Goal: Information Seeking & Learning: Learn about a topic

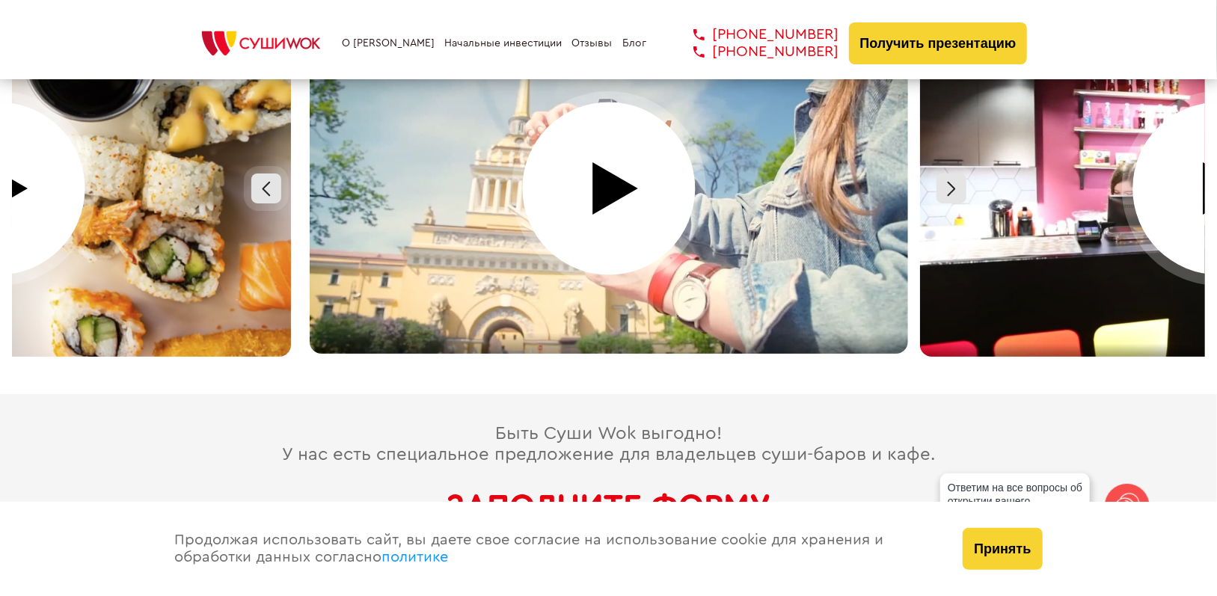
scroll to position [6681, 0]
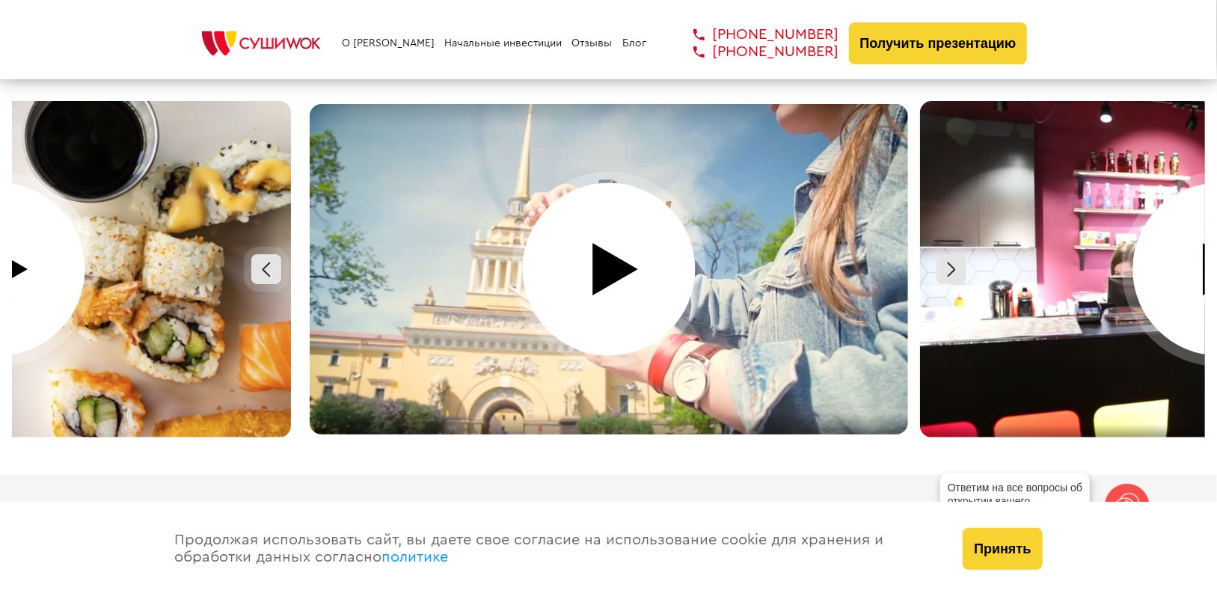
drag, startPoint x: 913, startPoint y: 251, endPoint x: 1191, endPoint y: 165, distance: 291.0
click at [1190, 162] on div at bounding box center [608, 269] width 1193 height 337
click at [1194, 238] on div at bounding box center [1219, 269] width 610 height 337
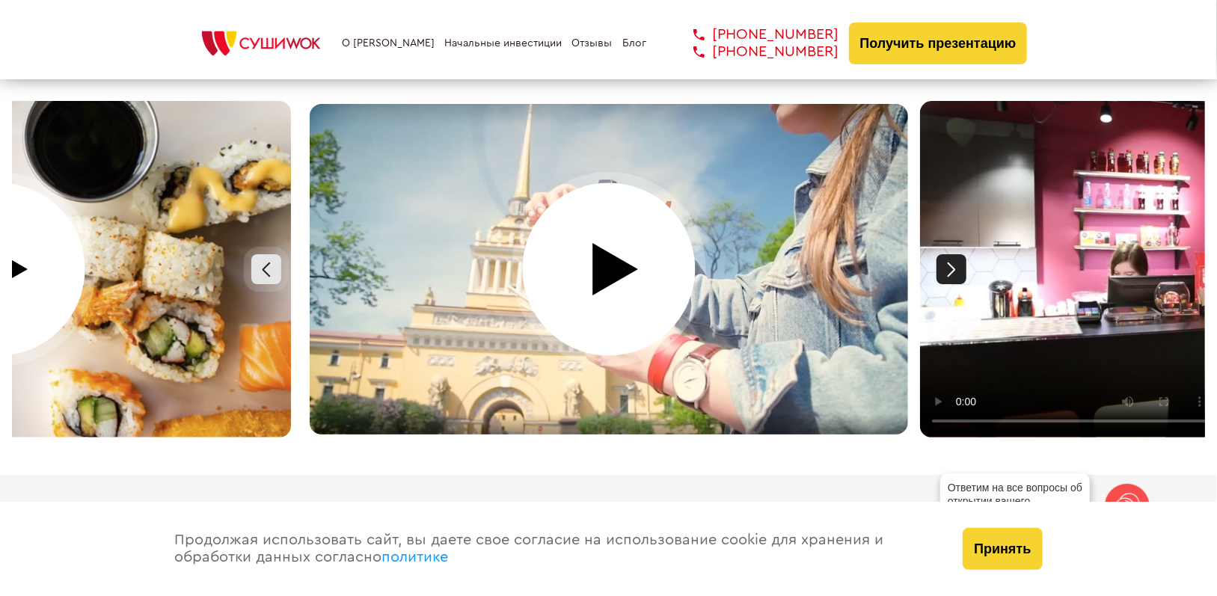
click at [954, 254] on div at bounding box center [951, 269] width 30 height 30
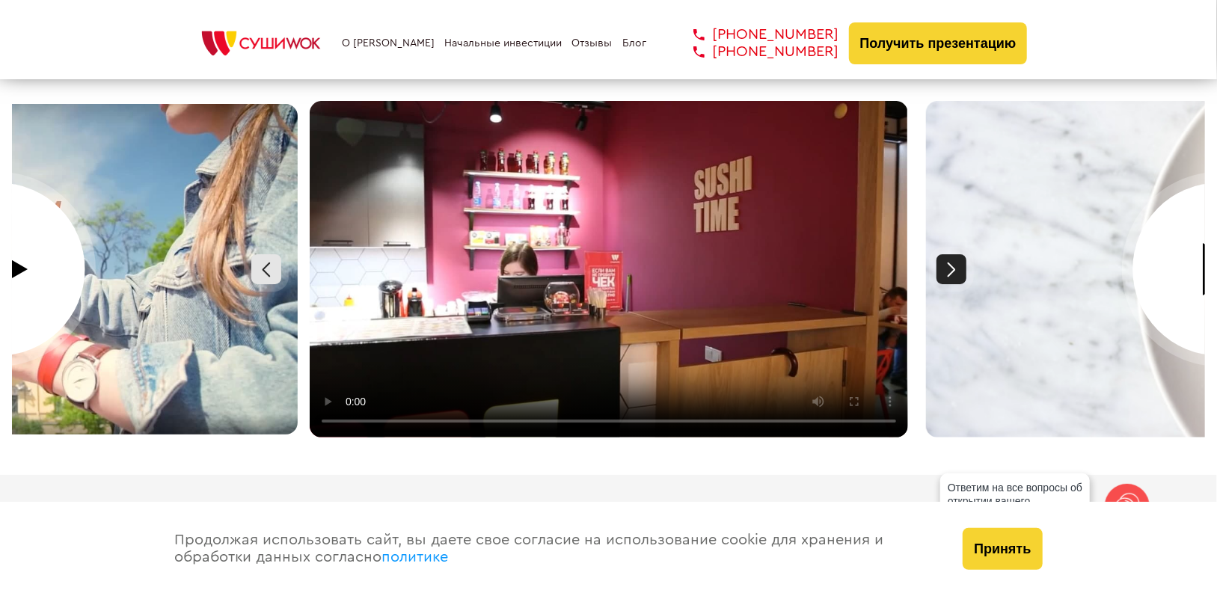
click at [946, 254] on div at bounding box center [951, 269] width 30 height 30
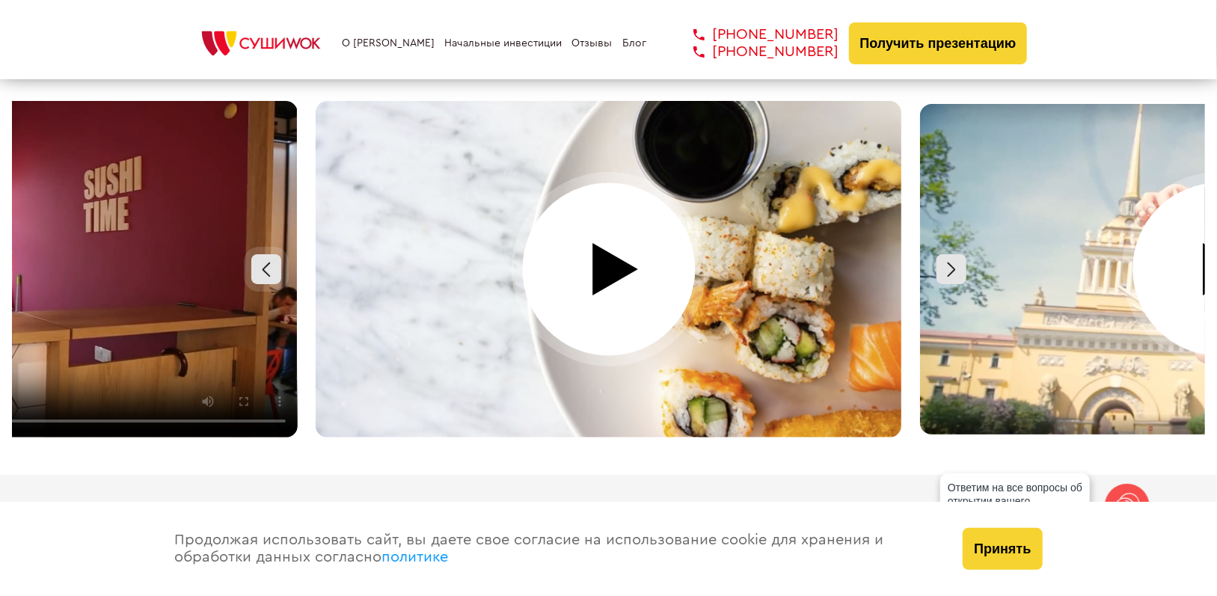
click at [580, 240] on div at bounding box center [609, 269] width 610 height 337
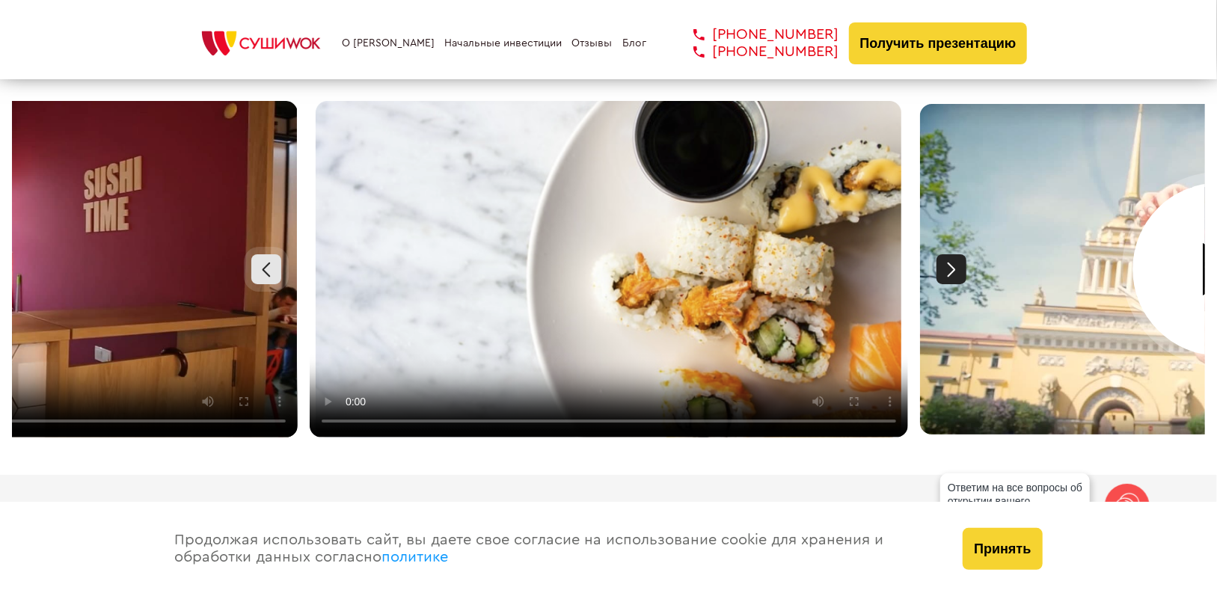
click at [949, 254] on div at bounding box center [951, 269] width 30 height 30
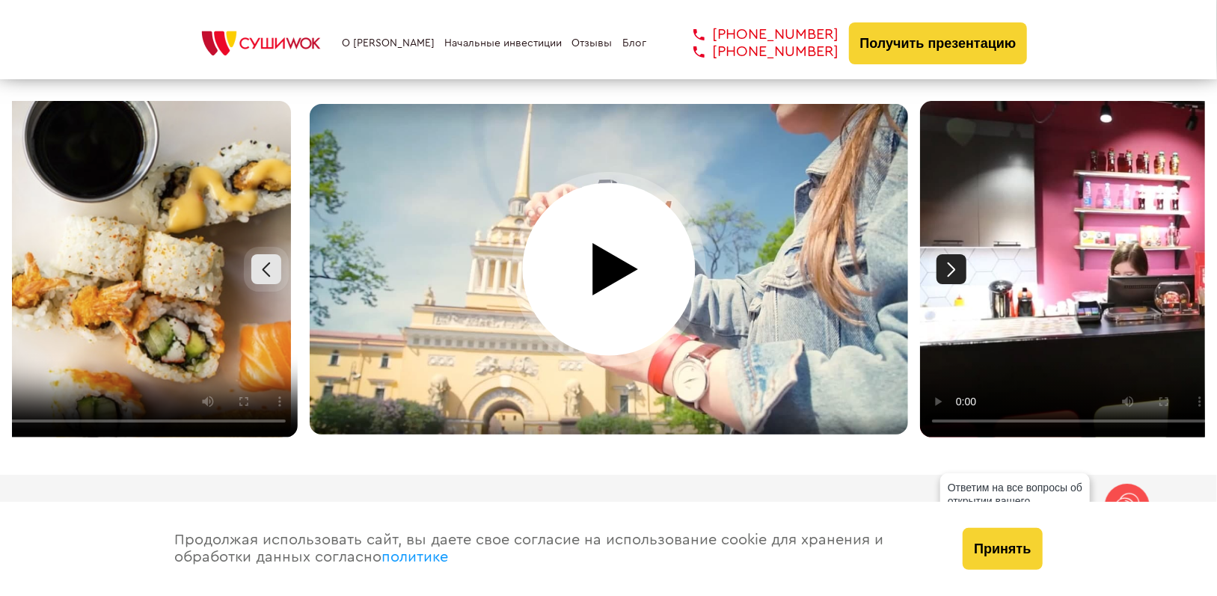
click at [949, 254] on div at bounding box center [951, 269] width 30 height 30
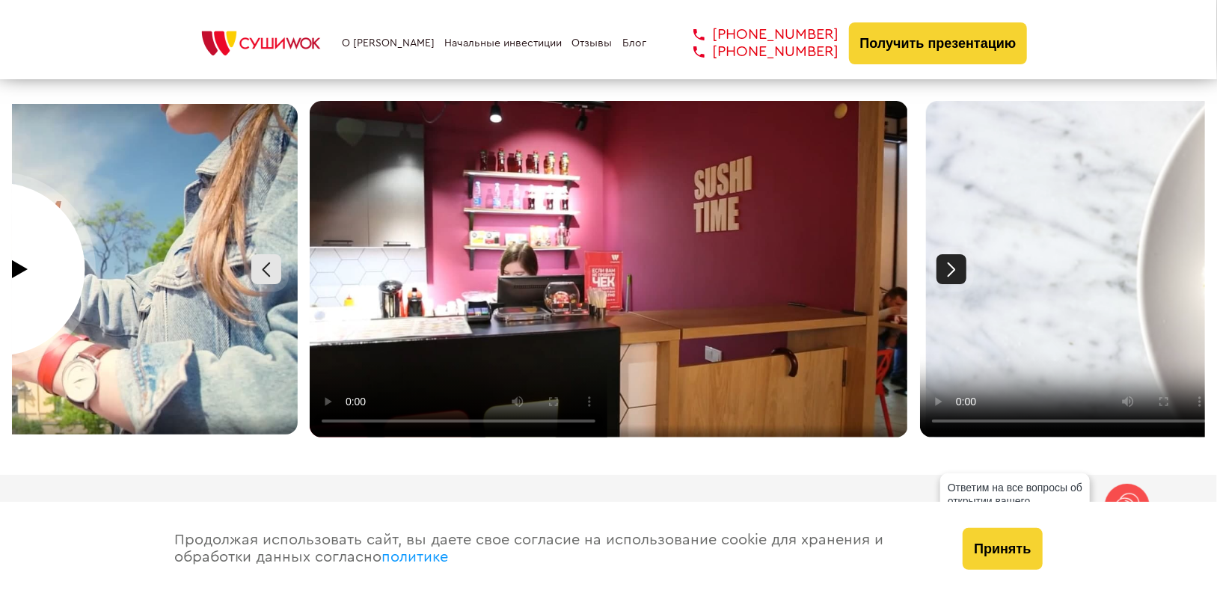
click at [949, 254] on div at bounding box center [951, 269] width 30 height 30
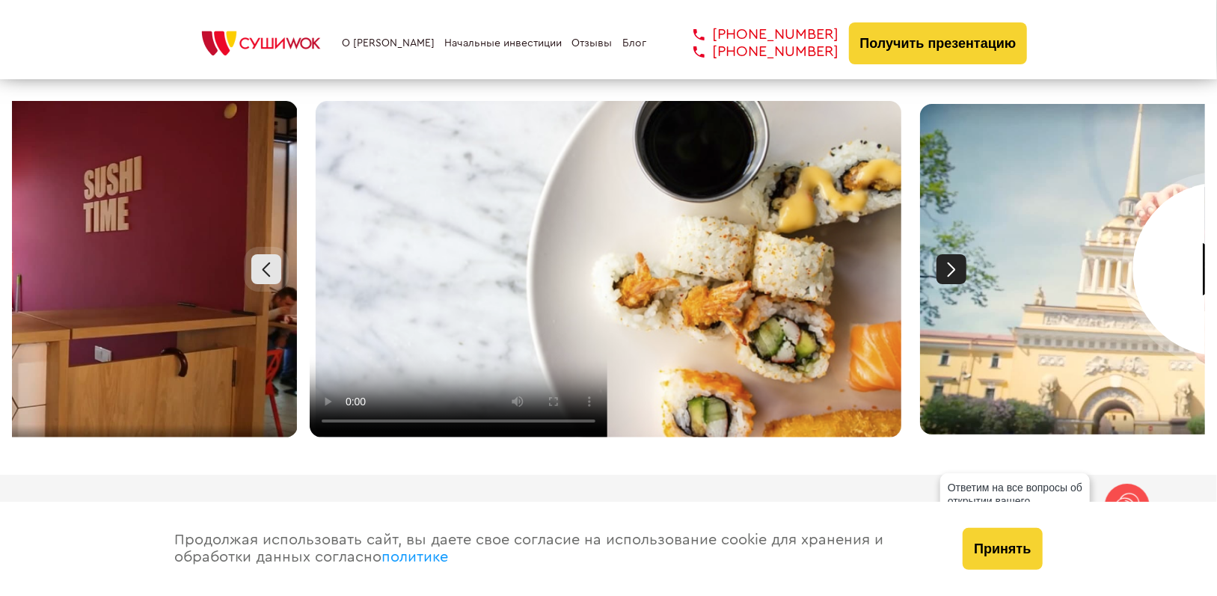
click at [949, 254] on div at bounding box center [951, 269] width 30 height 30
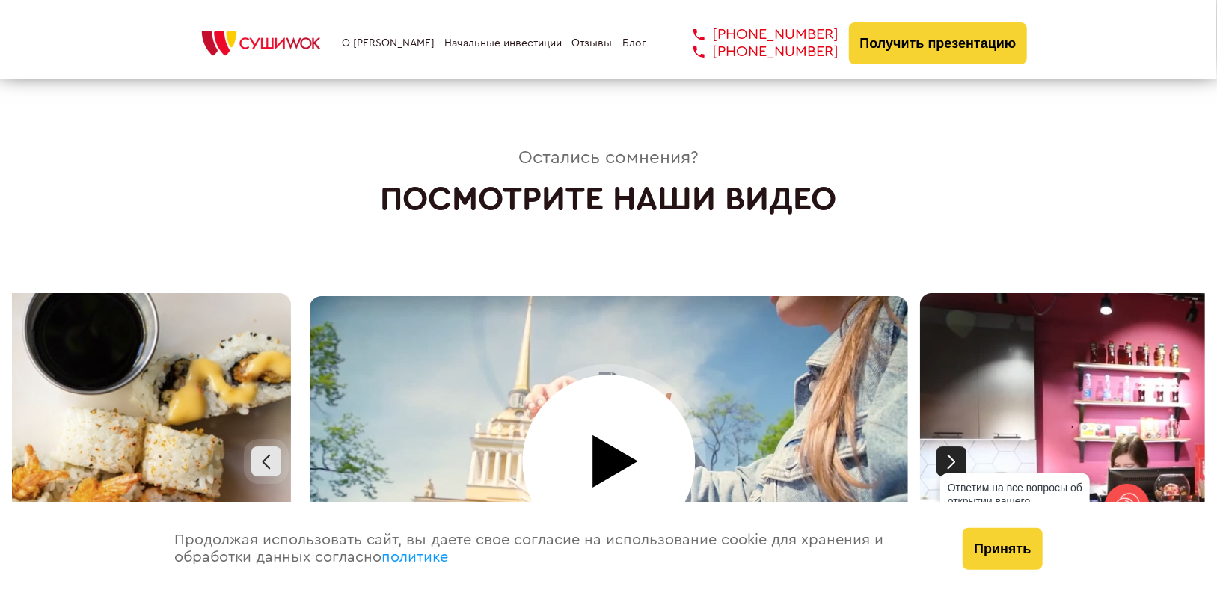
scroll to position [6481, 0]
